Goal: Task Accomplishment & Management: Manage account settings

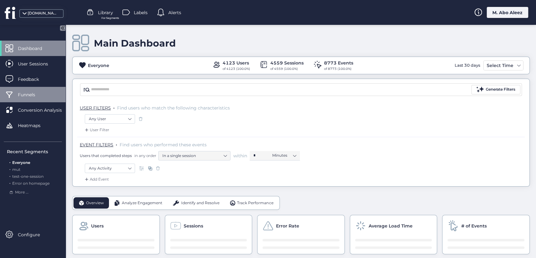
click at [40, 95] on span "Funnels" at bounding box center [31, 94] width 27 height 7
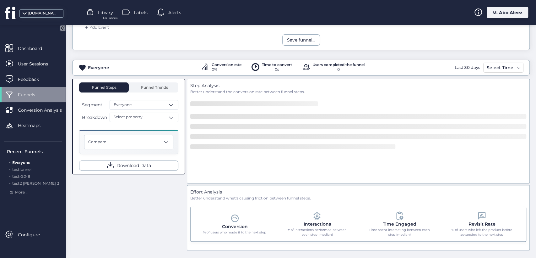
scroll to position [88, 0]
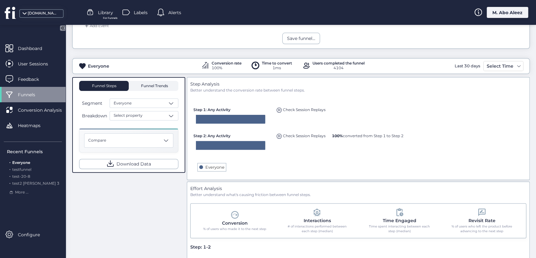
click at [158, 86] on span "Funnel Trends" at bounding box center [154, 86] width 29 height 4
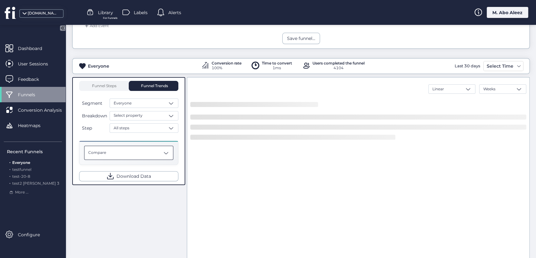
click at [156, 147] on div "Compare" at bounding box center [128, 152] width 89 height 14
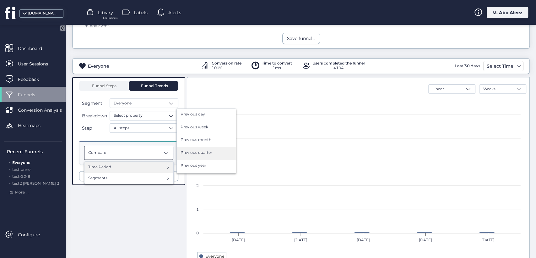
click at [187, 156] on div "Previous quarter" at bounding box center [207, 154] width 52 height 8
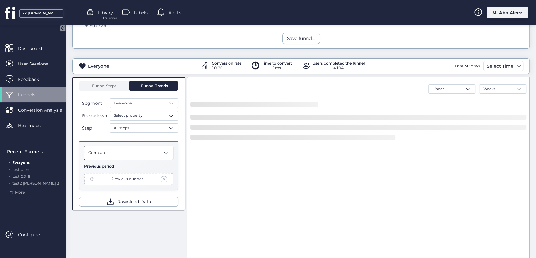
click at [150, 154] on div "Compare" at bounding box center [128, 152] width 89 height 14
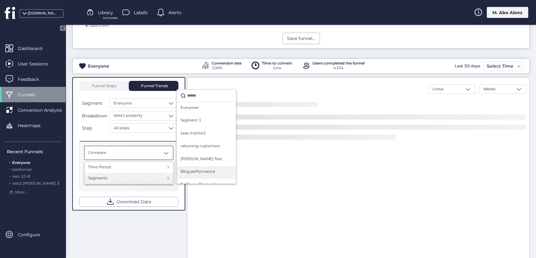
click at [190, 170] on span "Blog performance" at bounding box center [198, 171] width 35 height 6
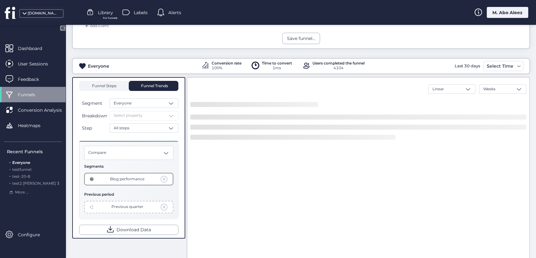
click at [108, 88] on span "Funnel Steps" at bounding box center [103, 86] width 25 height 10
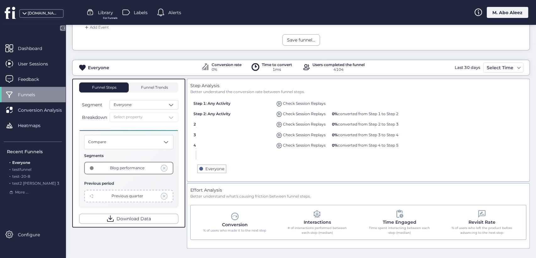
scroll to position [85, 0]
click at [164, 167] on span at bounding box center [164, 168] width 7 height 7
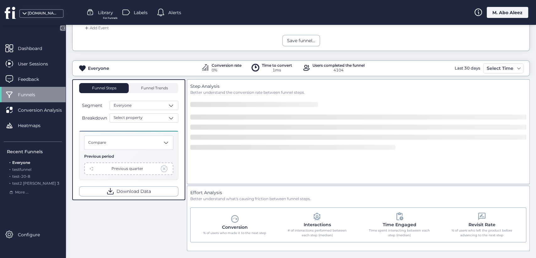
click at [166, 168] on span at bounding box center [164, 168] width 7 height 7
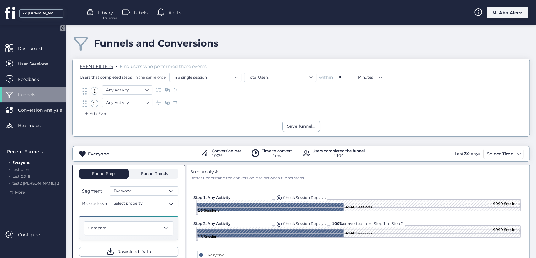
click at [167, 172] on span "Funnel Trends" at bounding box center [154, 174] width 29 height 4
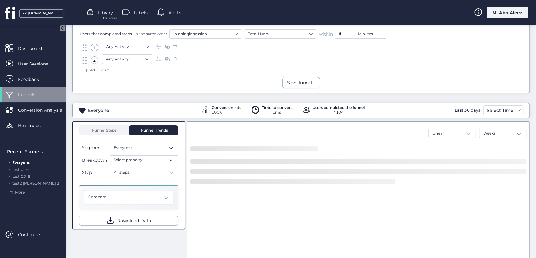
scroll to position [70, 0]
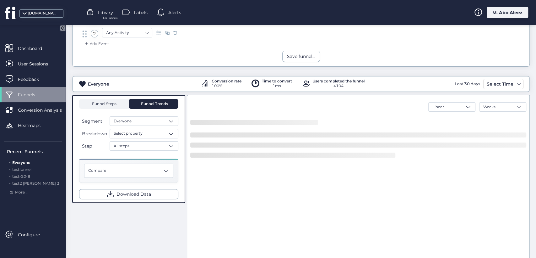
click at [121, 105] on div "Funnel Steps" at bounding box center [104, 104] width 50 height 10
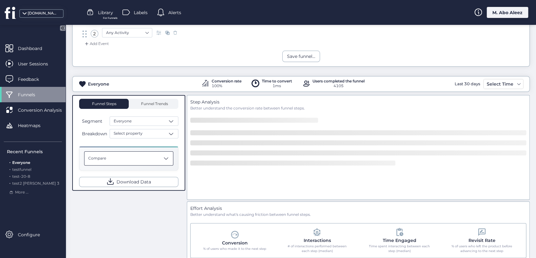
click at [159, 161] on div "Compare" at bounding box center [128, 158] width 89 height 14
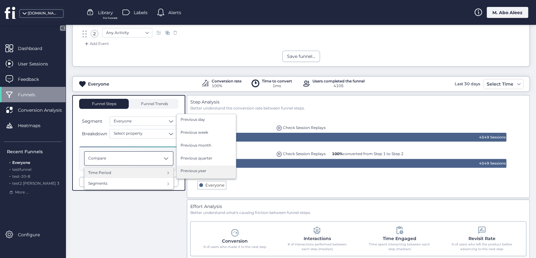
click at [197, 166] on div "Previous year" at bounding box center [206, 171] width 59 height 13
click at [190, 170] on span "Previous year" at bounding box center [194, 171] width 26 height 6
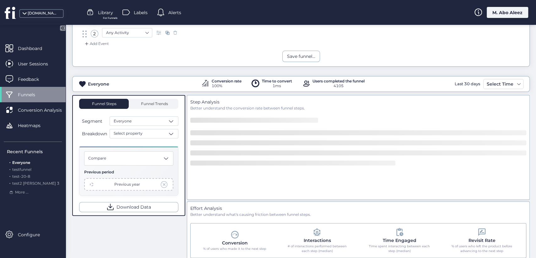
click at [167, 183] on span at bounding box center [164, 184] width 7 height 7
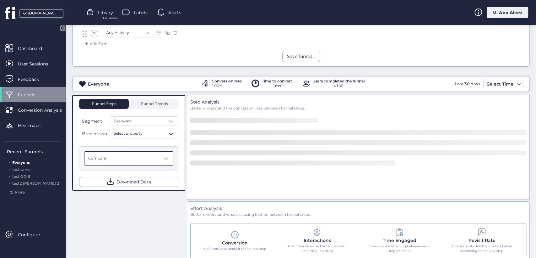
click at [155, 153] on div "Compare" at bounding box center [128, 158] width 89 height 14
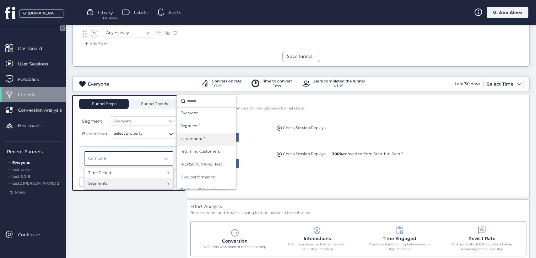
click at [200, 144] on div "saas mantra1" at bounding box center [206, 139] width 59 height 13
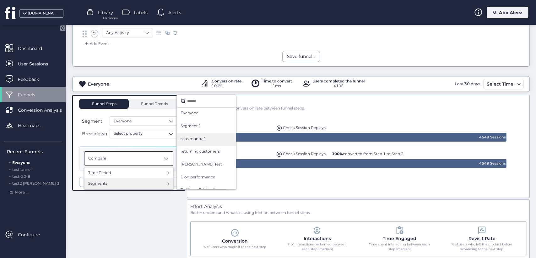
click at [194, 136] on span "saas mantra1" at bounding box center [193, 139] width 25 height 6
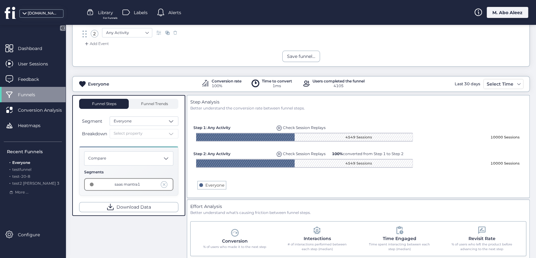
click at [166, 182] on span at bounding box center [164, 184] width 7 height 7
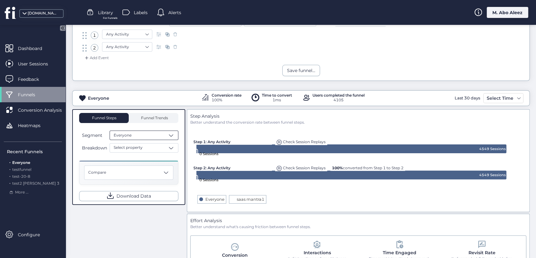
scroll to position [15, 0]
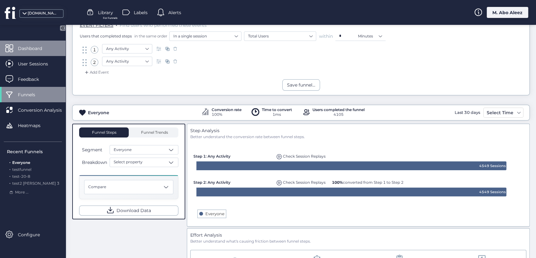
scroll to position [35, 0]
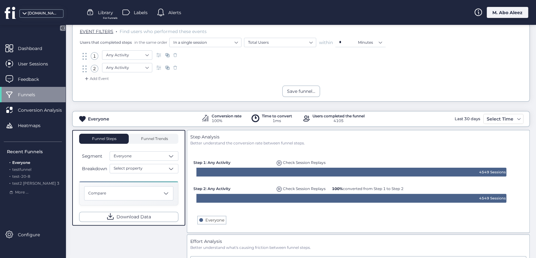
click at [42, 37] on mat-drawer "Dashboard User Sessions Feedback Funnels Conversion Analysis Heatmaps Recent Fu…" at bounding box center [33, 141] width 66 height 233
click at [47, 44] on div "Dashboard" at bounding box center [33, 48] width 66 height 15
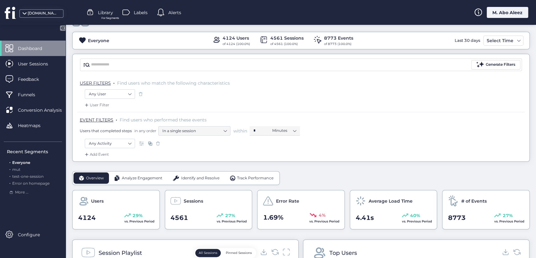
scroll to position [35, 0]
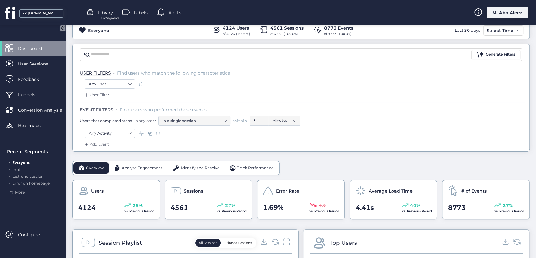
click at [188, 169] on span "Identify and Resolve" at bounding box center [200, 168] width 38 height 6
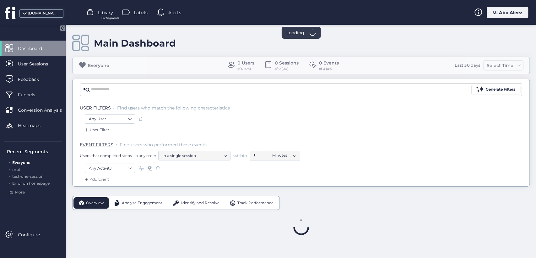
click at [495, 19] on div "fullsession.io Library For Segments Labels Alerts M. Abo Aleez" at bounding box center [268, 12] width 536 height 25
click at [496, 18] on div "M. Abo Aleez" at bounding box center [507, 12] width 41 height 11
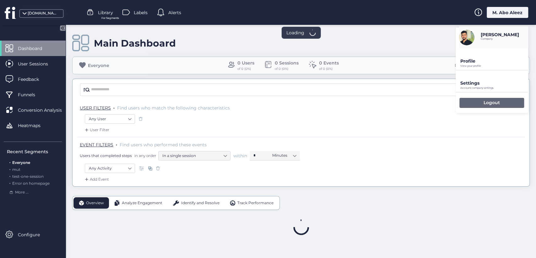
click at [475, 106] on div "Logout" at bounding box center [492, 103] width 65 height 10
